Goal: Information Seeking & Learning: Learn about a topic

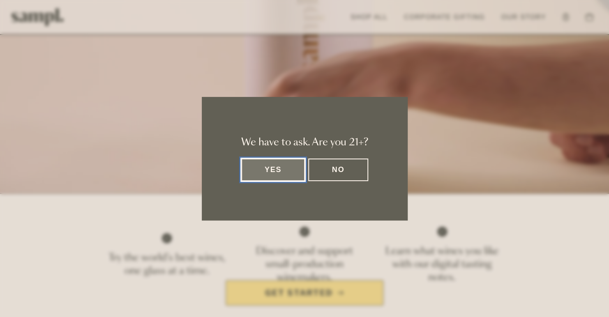
click at [268, 168] on button "Yes" at bounding box center [273, 170] width 64 height 23
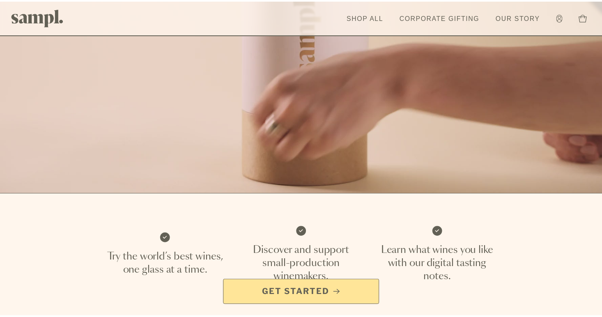
scroll to position [123, 0]
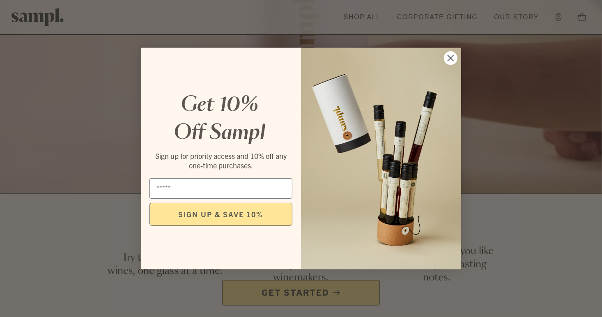
drag, startPoint x: 449, startPoint y: 69, endPoint x: 450, endPoint y: 62, distance: 6.6
click at [449, 68] on img "POPUP Form" at bounding box center [381, 159] width 160 height 222
click at [450, 58] on circle "Close dialog" at bounding box center [451, 58] width 14 height 14
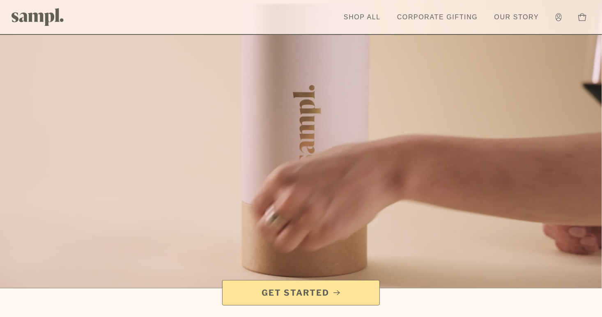
scroll to position [0, 0]
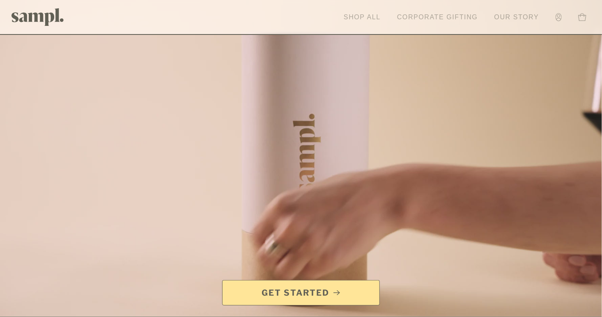
click at [527, 15] on link "Our Story" at bounding box center [517, 17] width 53 height 18
